Goal: Task Accomplishment & Management: Manage account settings

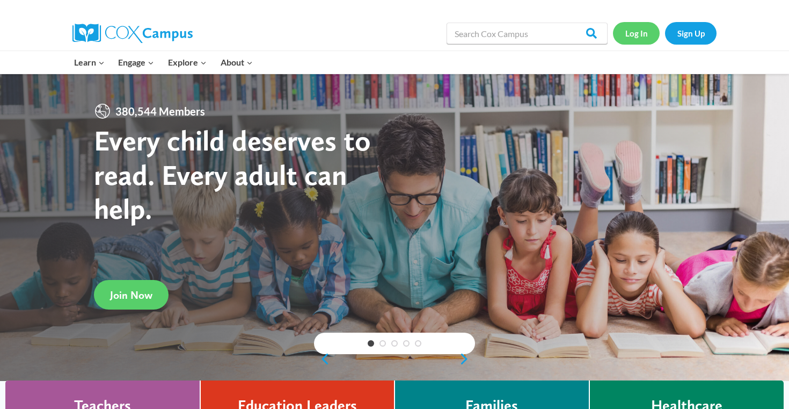
click at [638, 35] on link "Log In" at bounding box center [636, 33] width 47 height 22
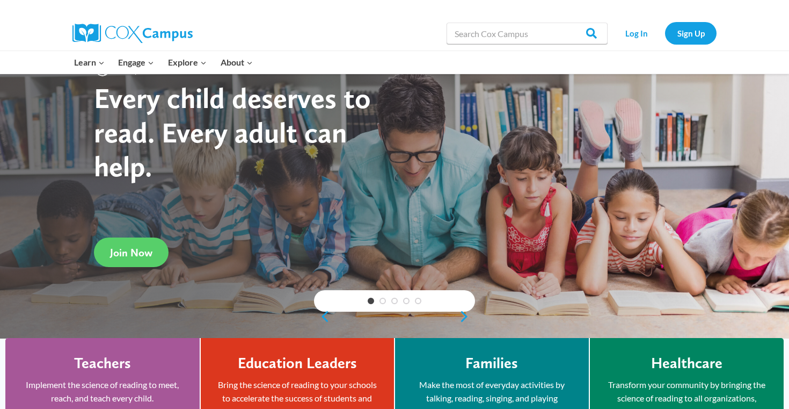
scroll to position [43, 0]
click at [695, 34] on link "Sign Up" at bounding box center [691, 33] width 52 height 22
